Goal: Task Accomplishment & Management: Manage account settings

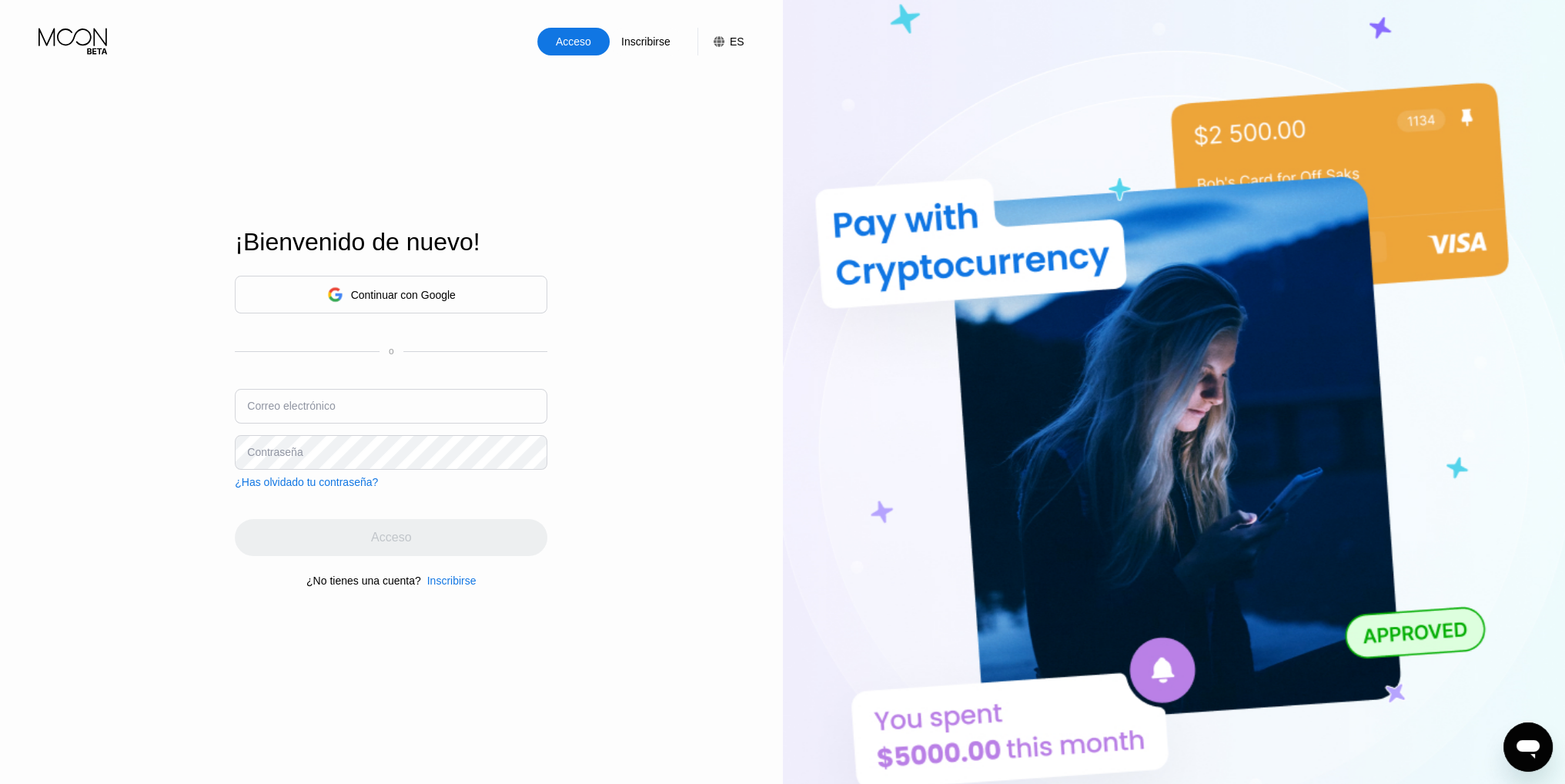
type input "[EMAIL_ADDRESS][DOMAIN_NAME]"
click at [474, 539] on div "Acceso" at bounding box center [391, 537] width 313 height 37
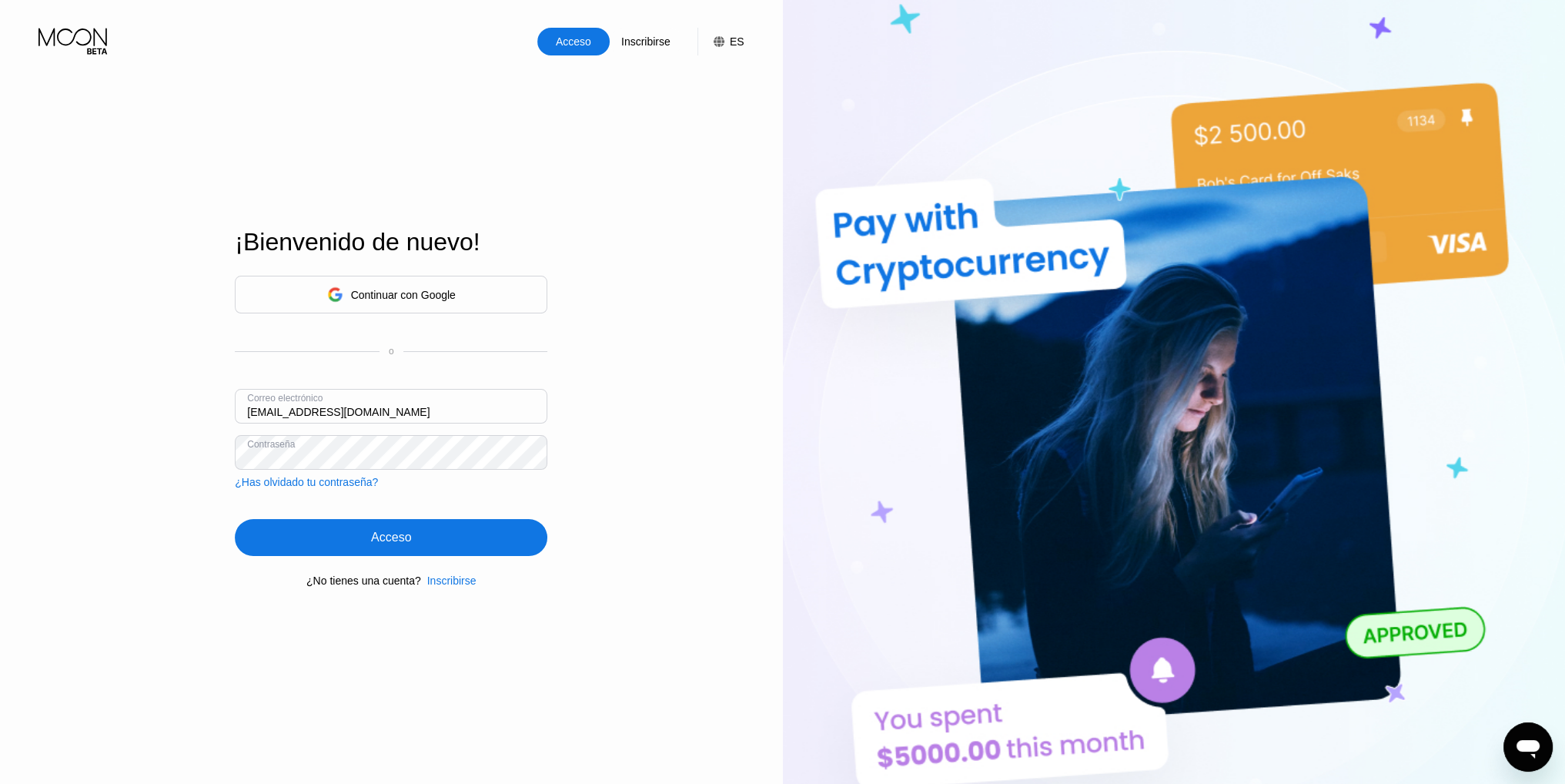
click at [476, 538] on div "Acceso" at bounding box center [391, 537] width 313 height 37
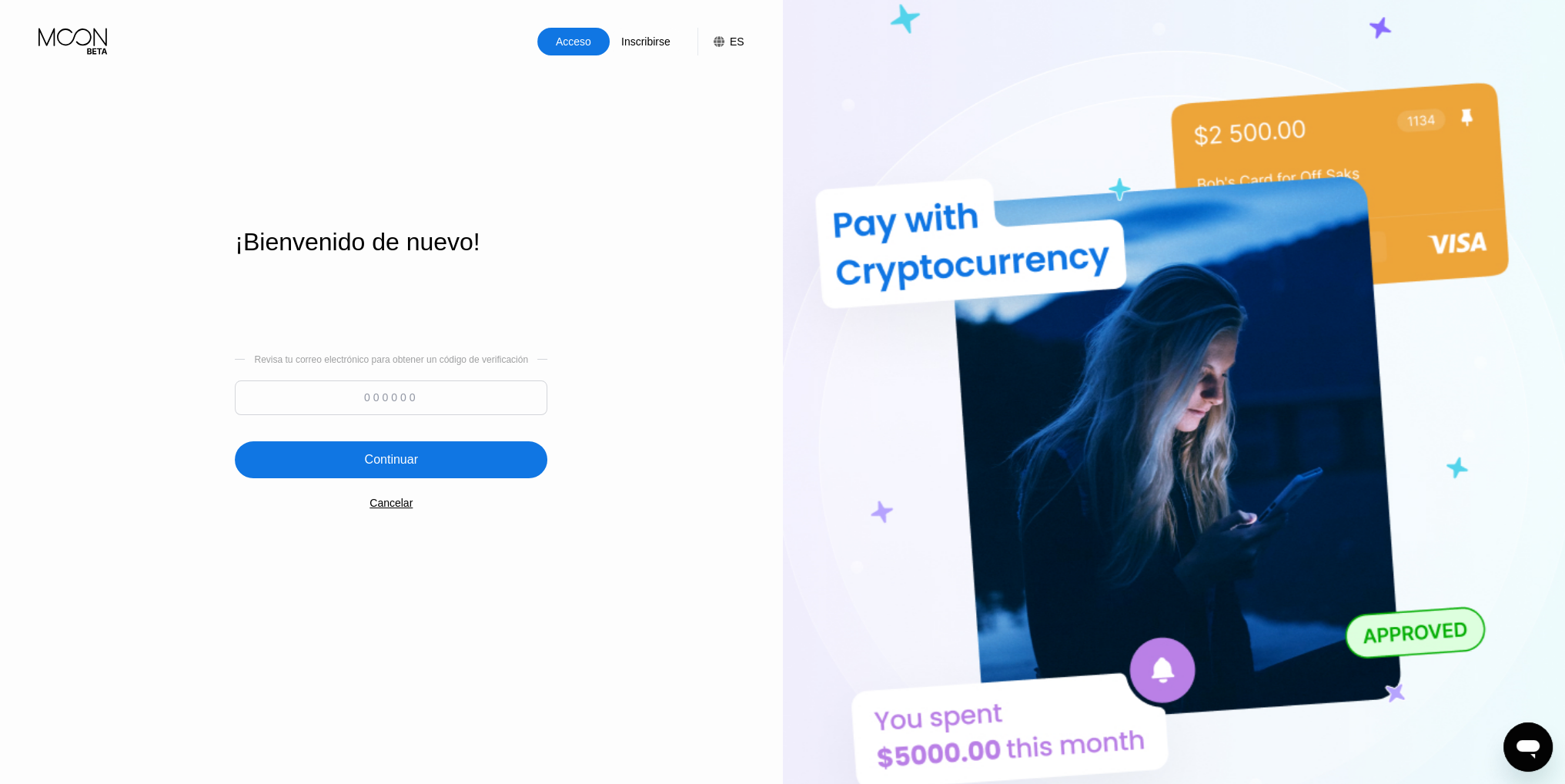
click at [385, 400] on input at bounding box center [391, 398] width 313 height 35
type input "826564"
click at [317, 448] on div "Continuar" at bounding box center [391, 459] width 313 height 37
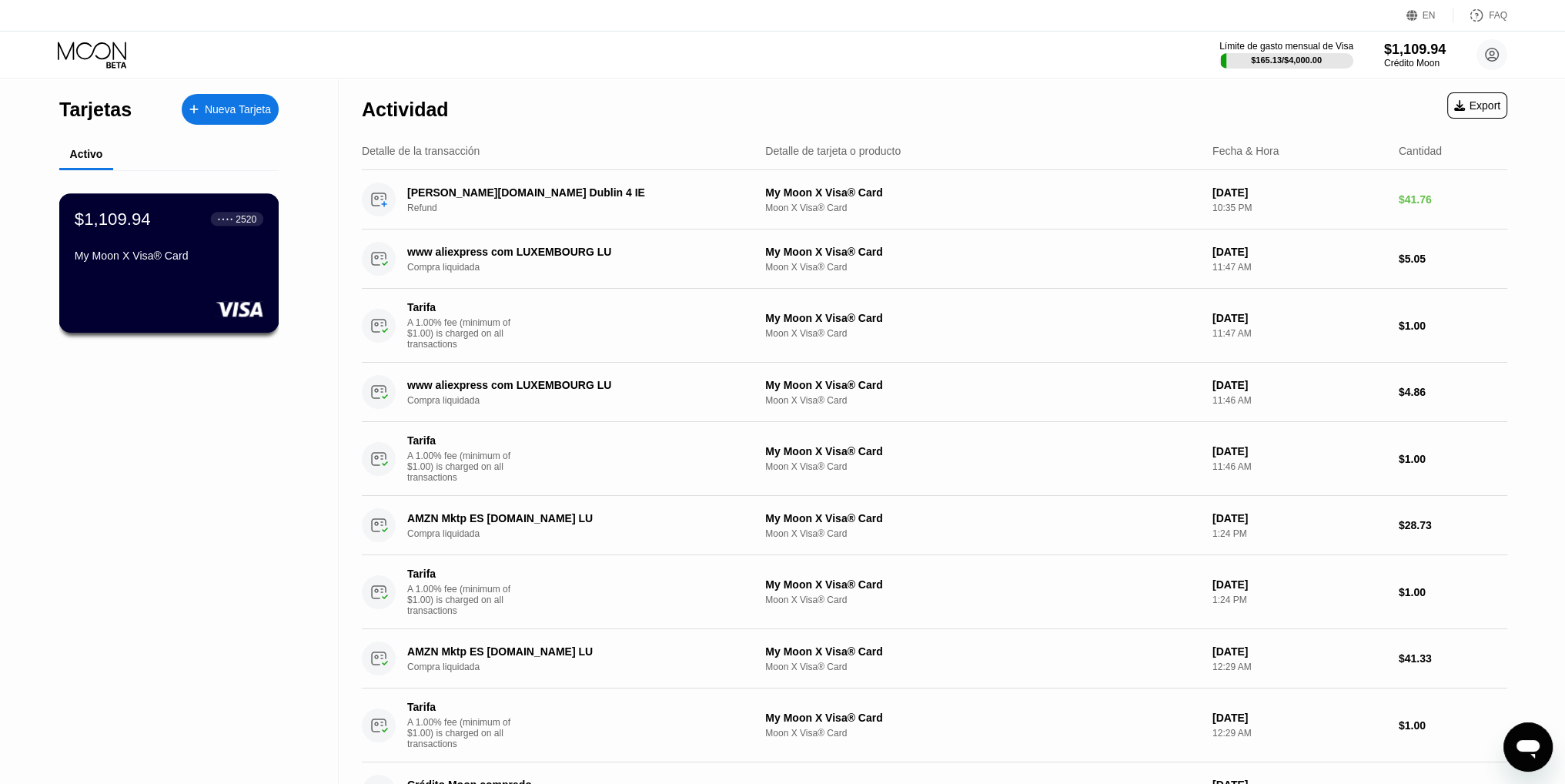
click at [225, 224] on div "● ● ● ● 2520" at bounding box center [237, 219] width 39 height 11
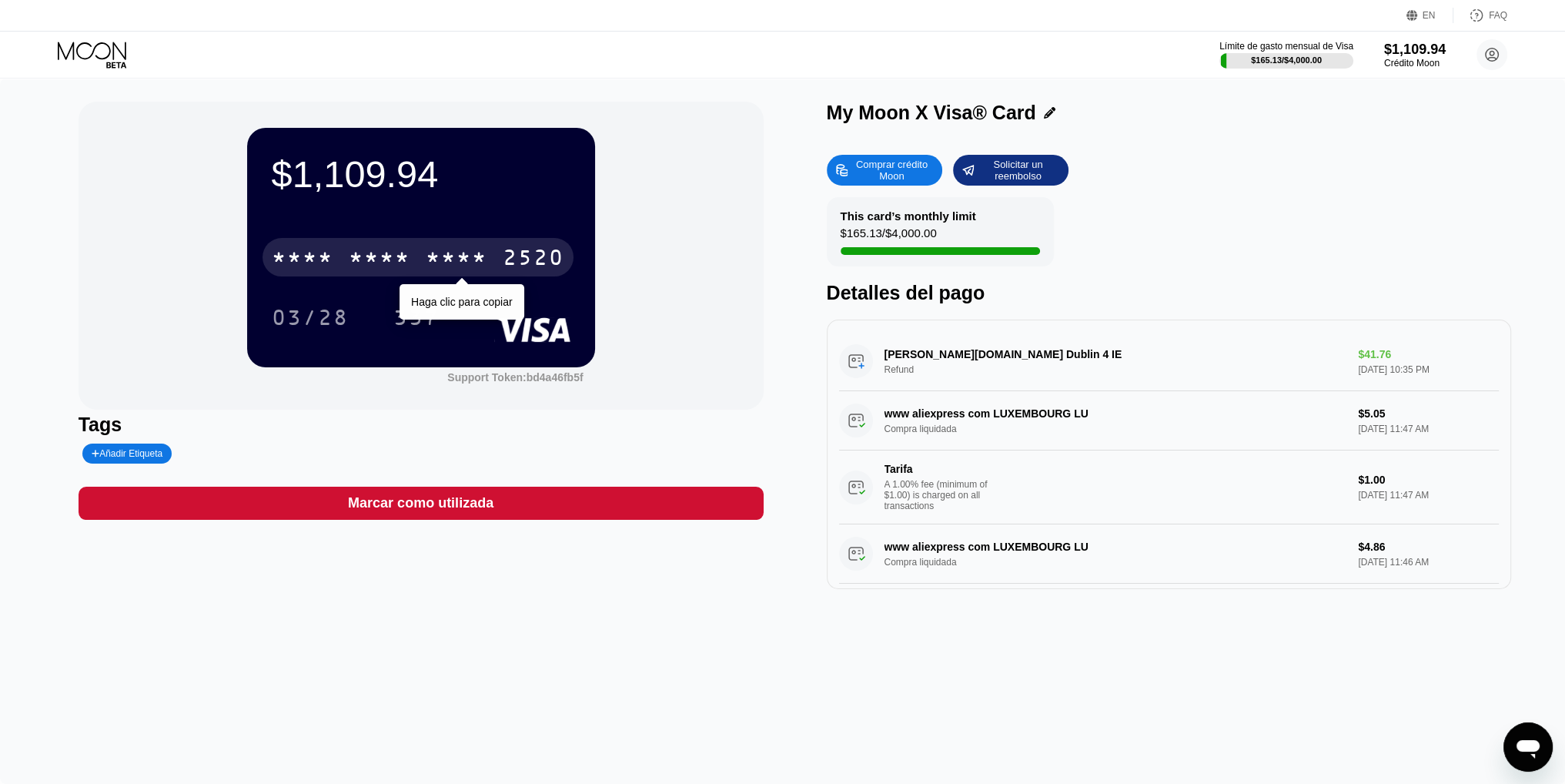
click at [453, 262] on div "* * * *" at bounding box center [456, 259] width 62 height 25
